Goal: Information Seeking & Learning: Learn about a topic

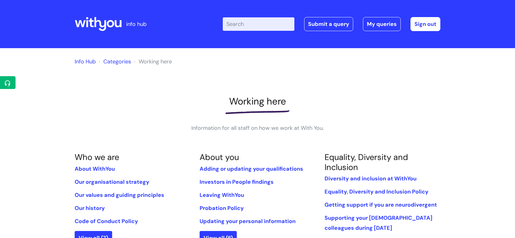
scroll to position [135, 0]
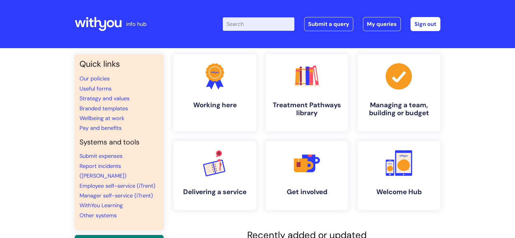
click at [253, 26] on input "Enter your search term here..." at bounding box center [259, 23] width 72 height 13
type input "volunteer leave"
click button "Search" at bounding box center [0, 0] width 0 height 0
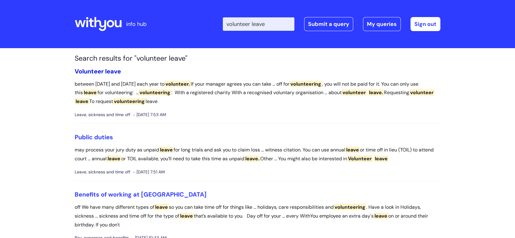
click at [112, 72] on span "leave" at bounding box center [113, 71] width 16 height 8
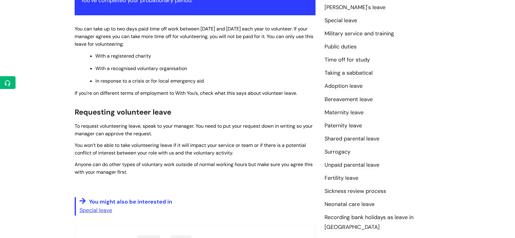
scroll to position [135, 0]
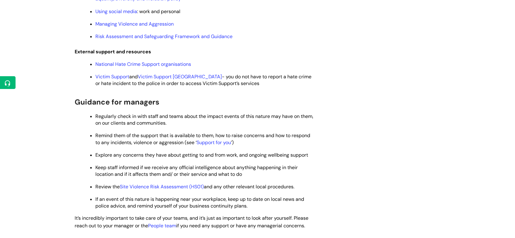
scroll to position [622, 0]
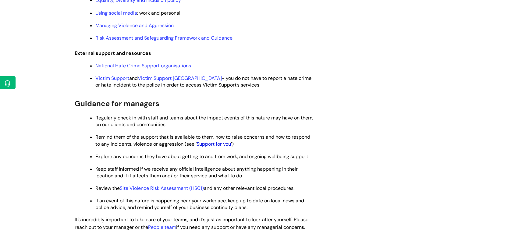
click at [211, 147] on link "Support for you" at bounding box center [213, 144] width 34 height 6
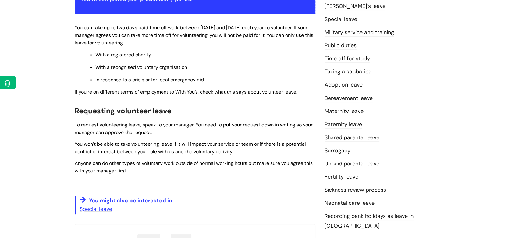
scroll to position [101, 0]
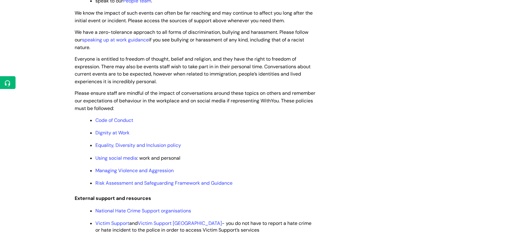
scroll to position [473, 0]
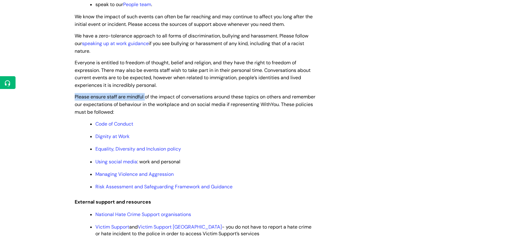
drag, startPoint x: 75, startPoint y: 98, endPoint x: 146, endPoint y: 100, distance: 71.3
click at [146, 100] on span "Please ensure staff are mindful of the impact of conversations around these top…" at bounding box center [195, 104] width 241 height 22
copy span "Please ensure staff are mindful"
